Goal: Information Seeking & Learning: Learn about a topic

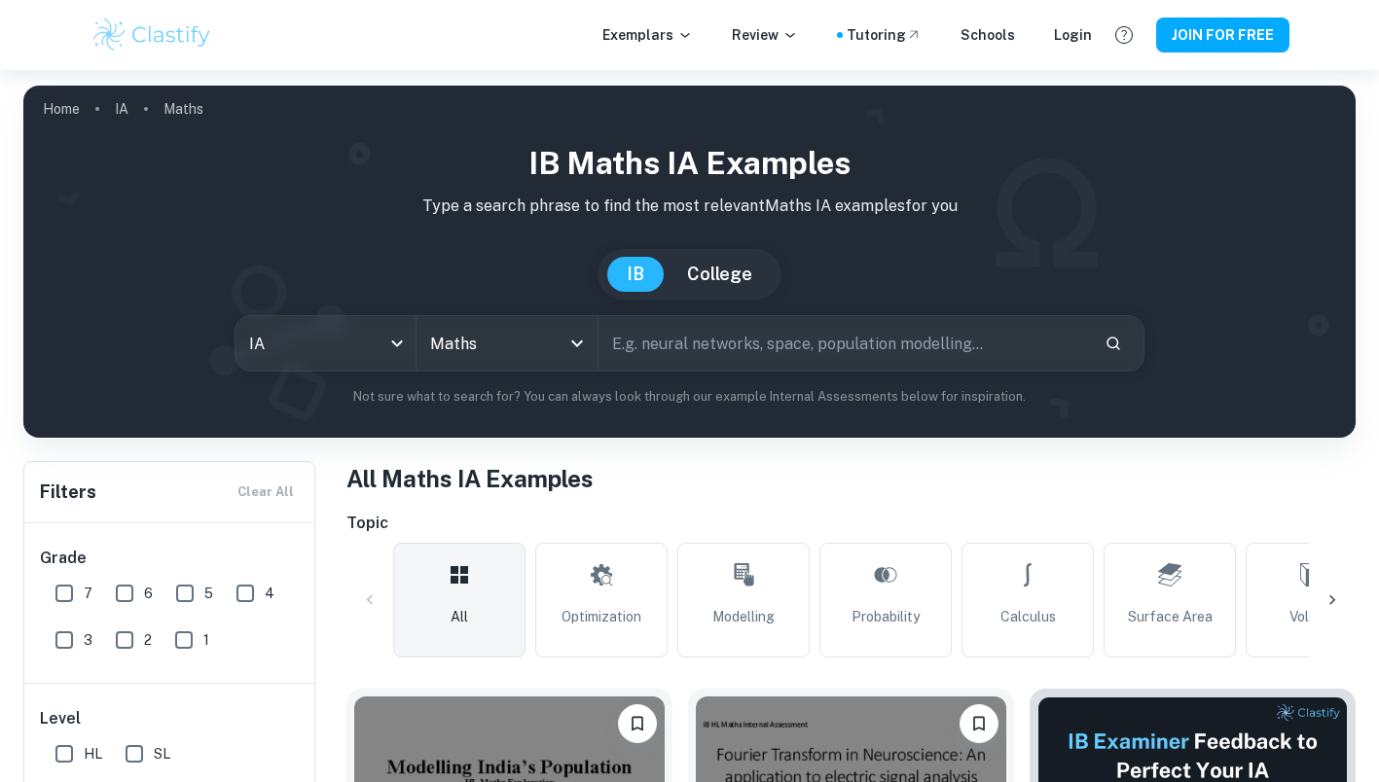
scroll to position [190, 0]
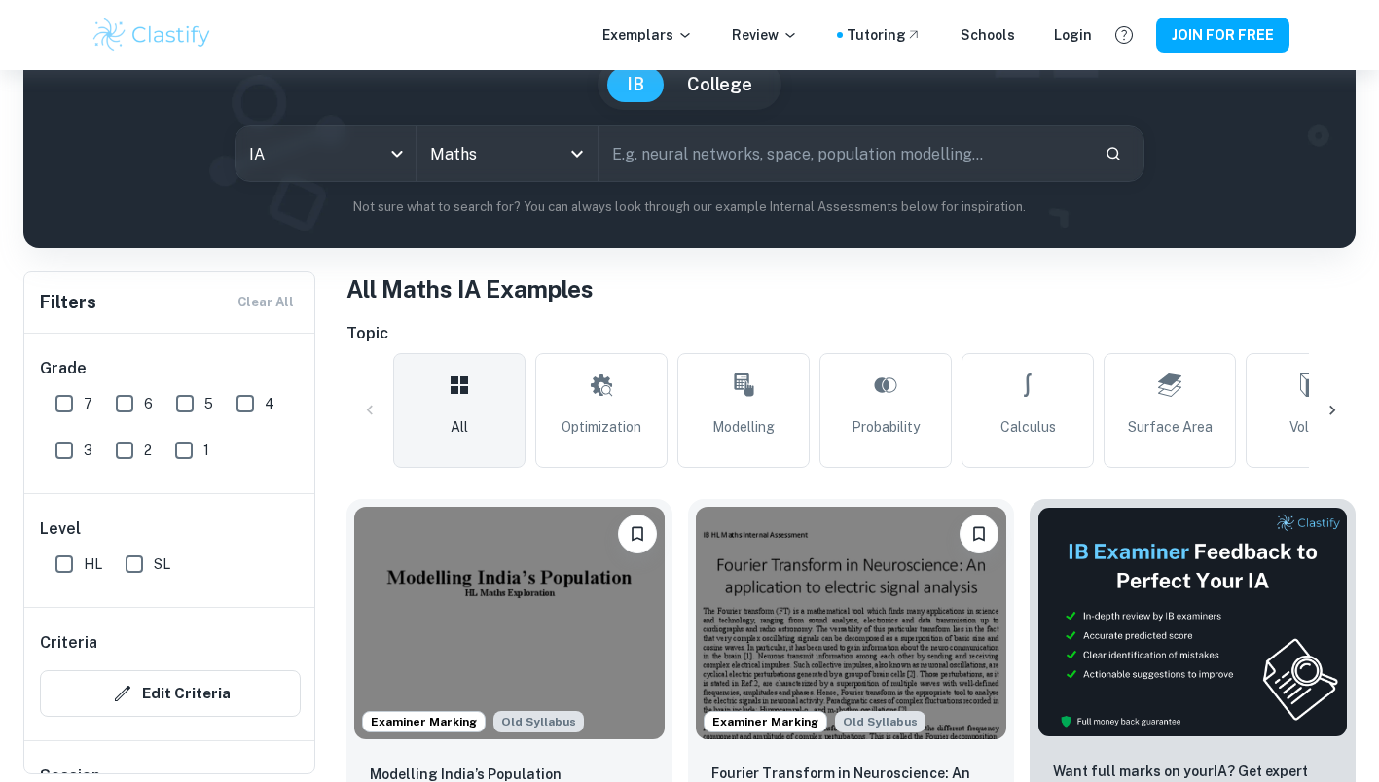
click at [47, 409] on input "7" at bounding box center [64, 403] width 39 height 39
checkbox input "true"
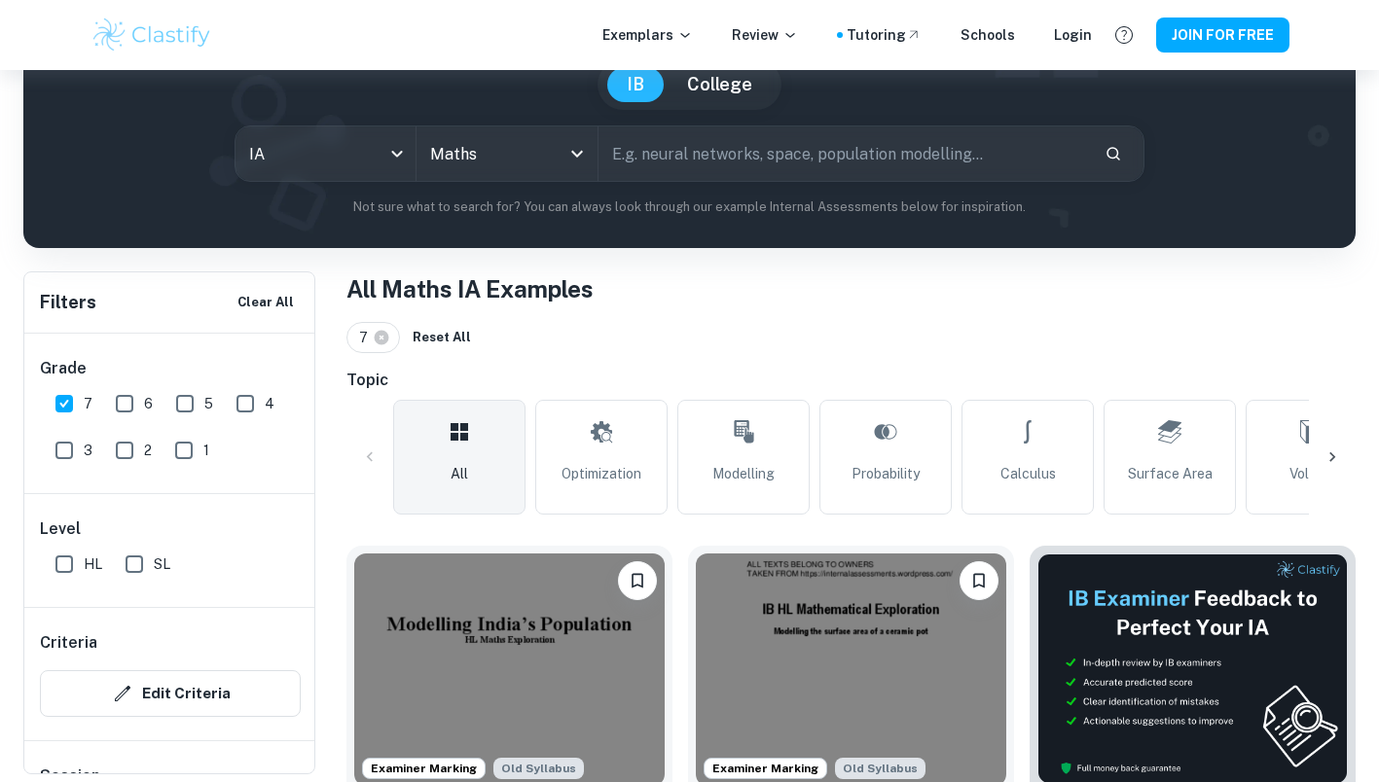
click at [133, 570] on input "SL" at bounding box center [134, 564] width 39 height 39
checkbox input "true"
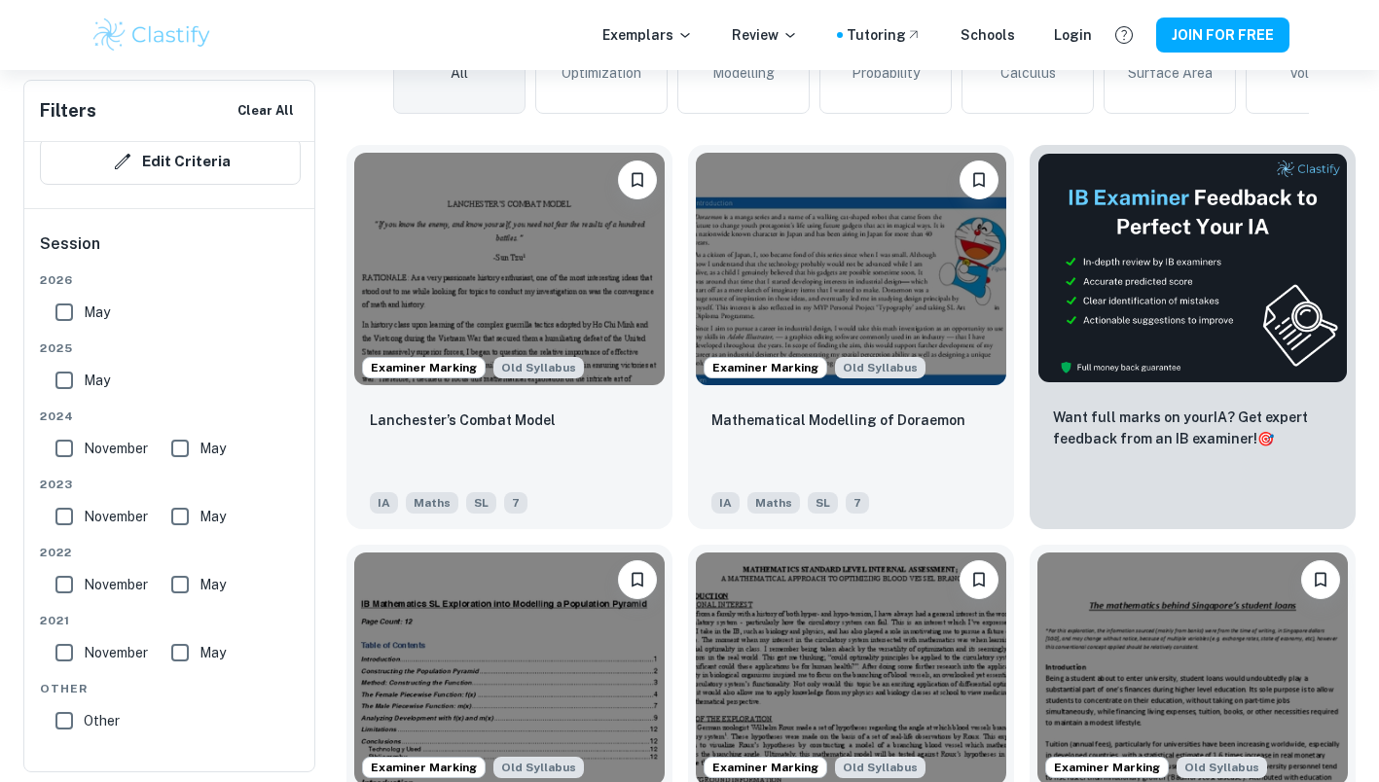
scroll to position [590, 0]
click at [888, 283] on img at bounding box center [851, 270] width 310 height 233
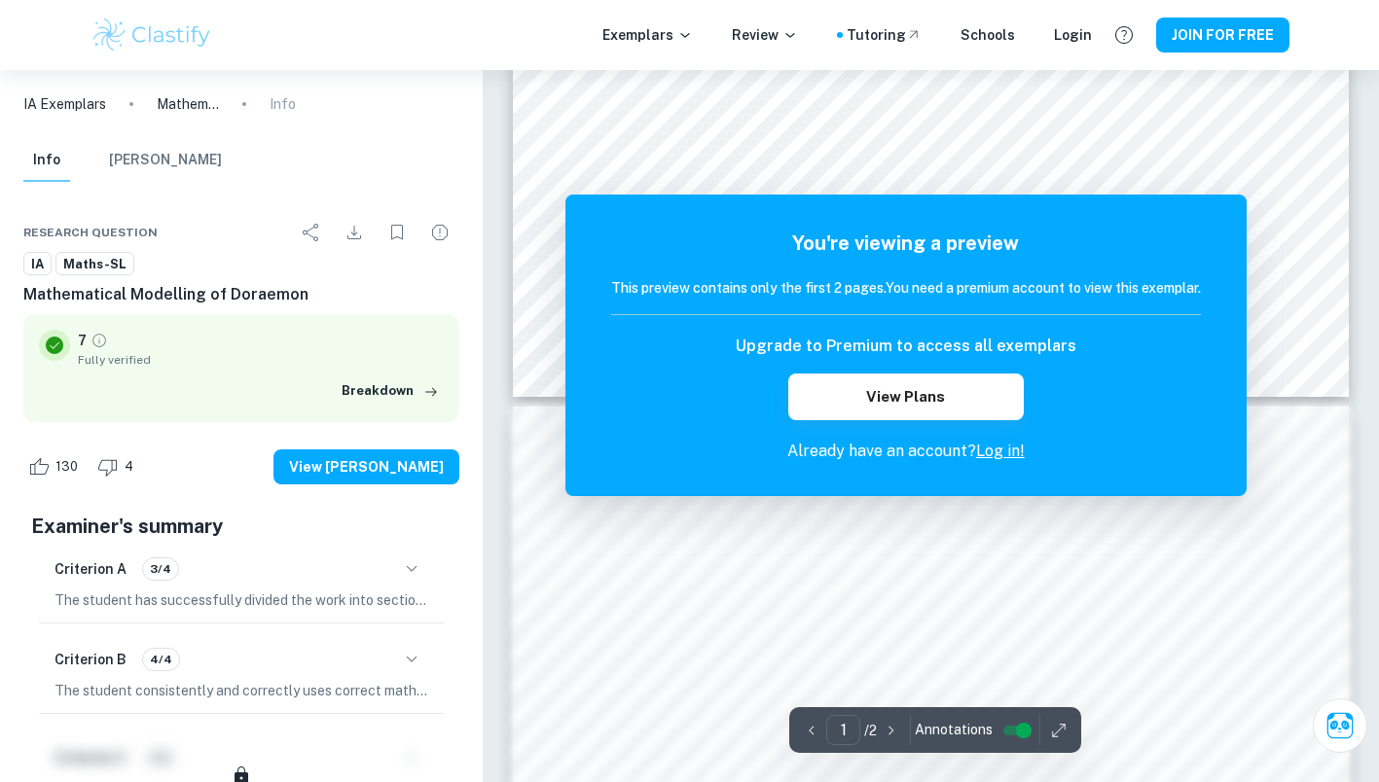
scroll to position [876, 0]
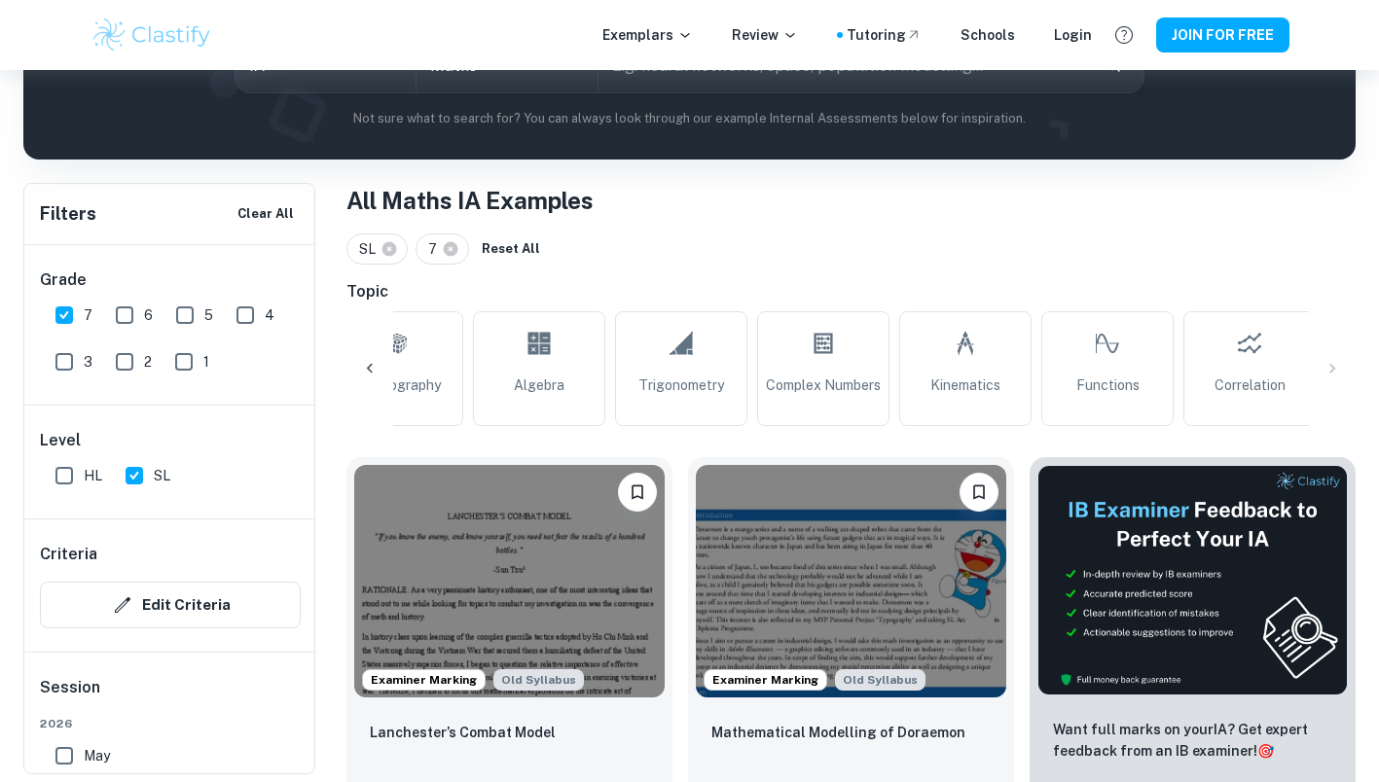
scroll to position [0, 1477]
click at [1254, 353] on icon at bounding box center [1254, 343] width 23 height 47
type input "Correlation"
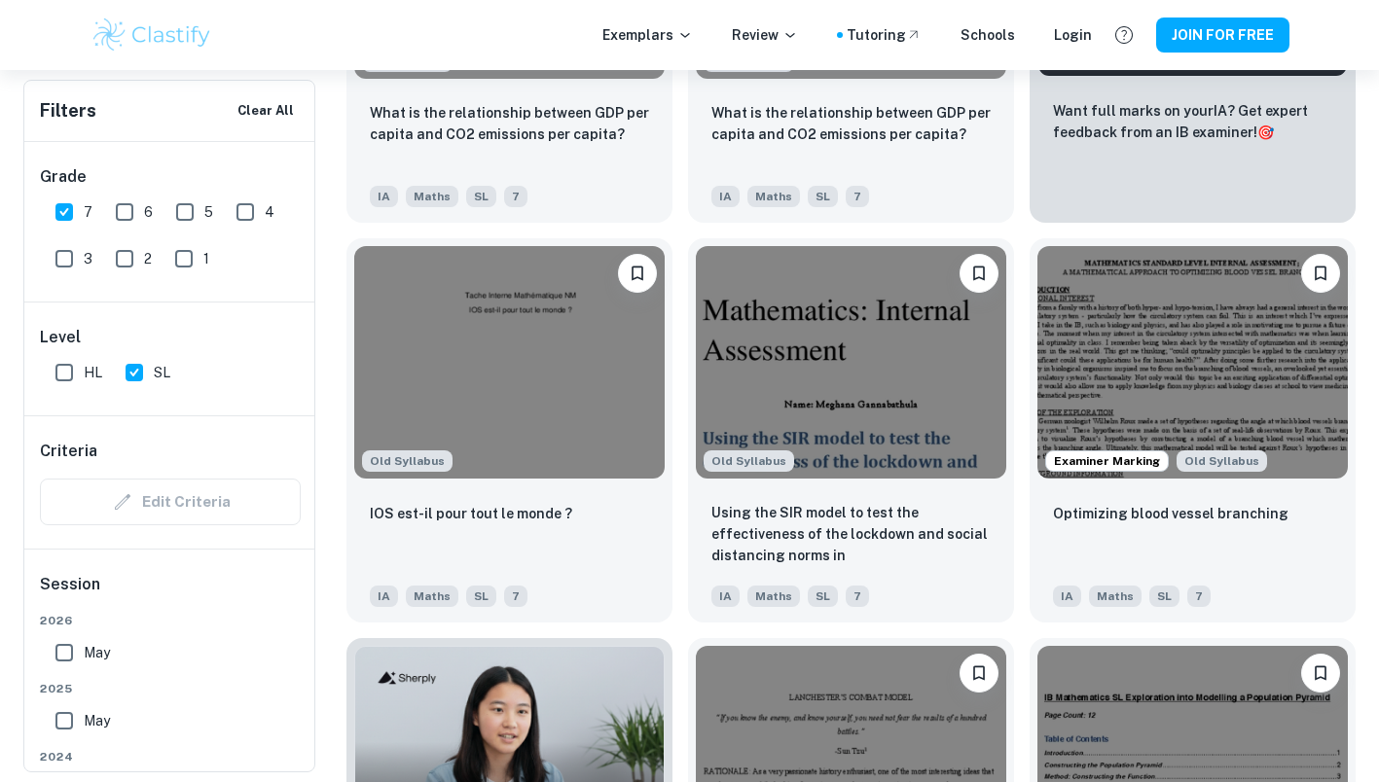
scroll to position [897, 0]
click at [1164, 344] on img at bounding box center [1192, 362] width 310 height 233
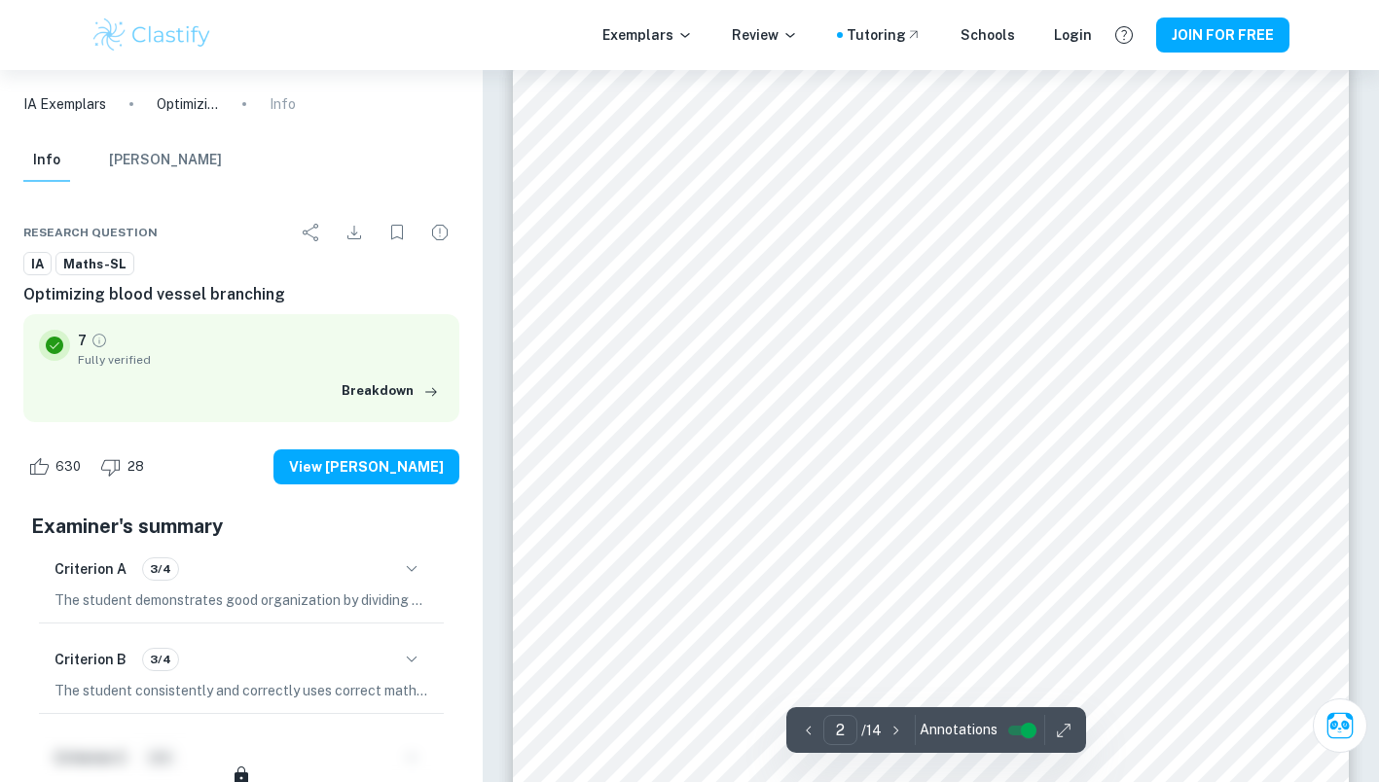
scroll to position [1369, 0]
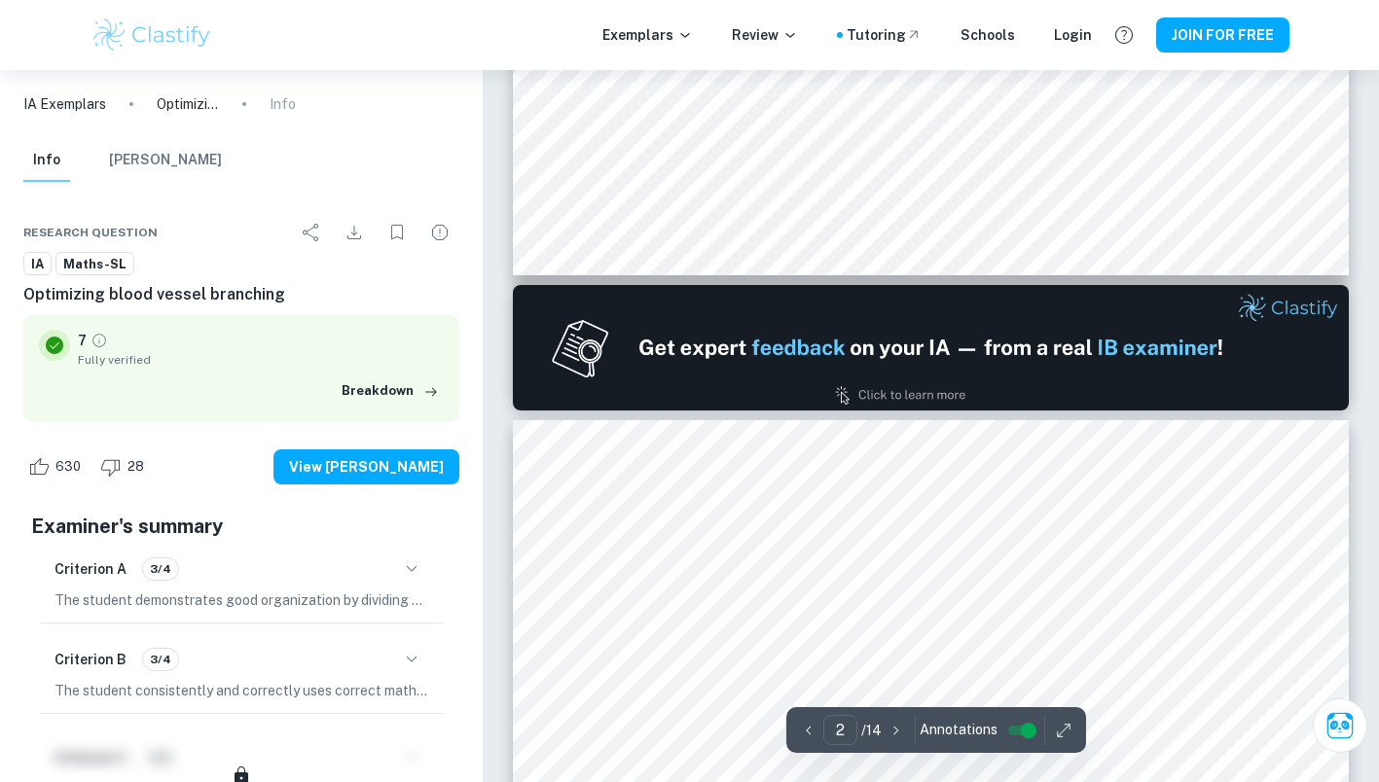
type input "1"
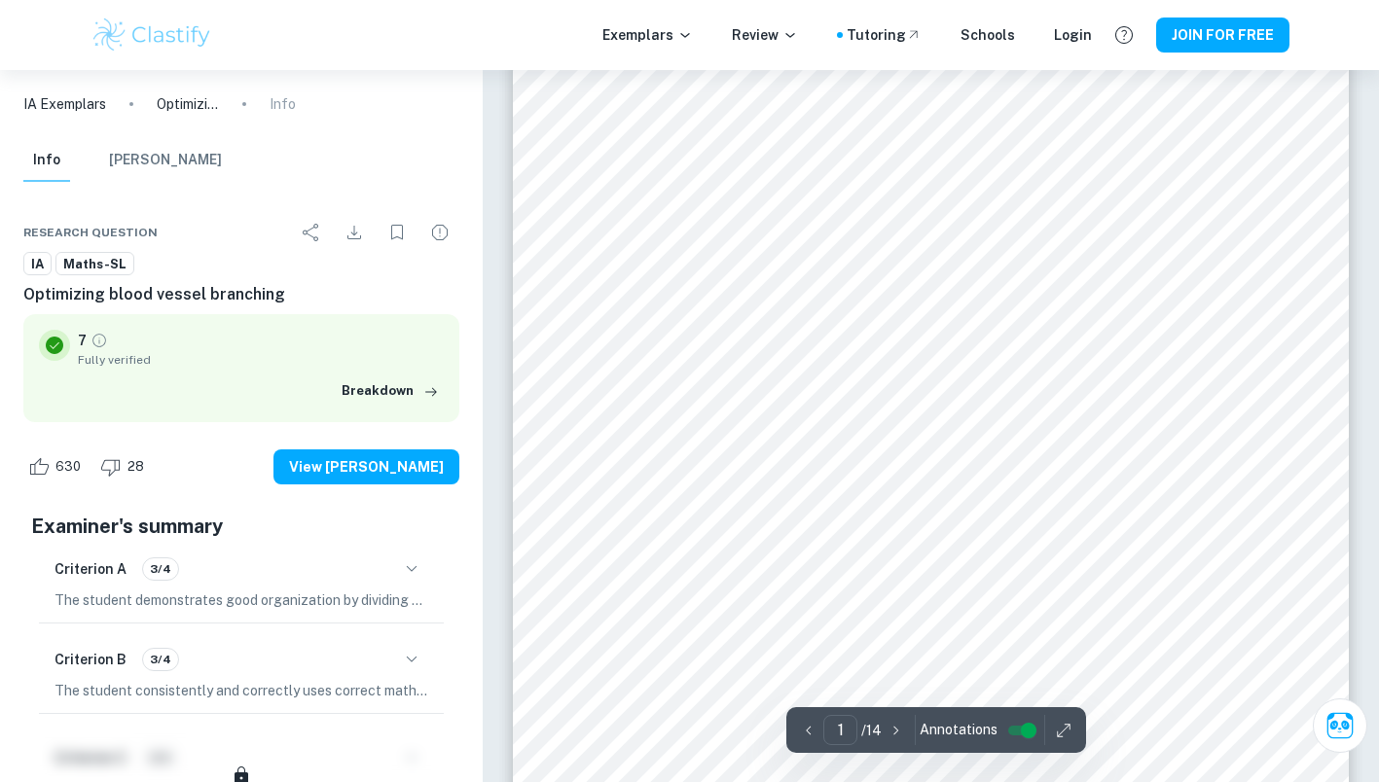
scroll to position [0, 0]
